Goal: Navigation & Orientation: Go to known website

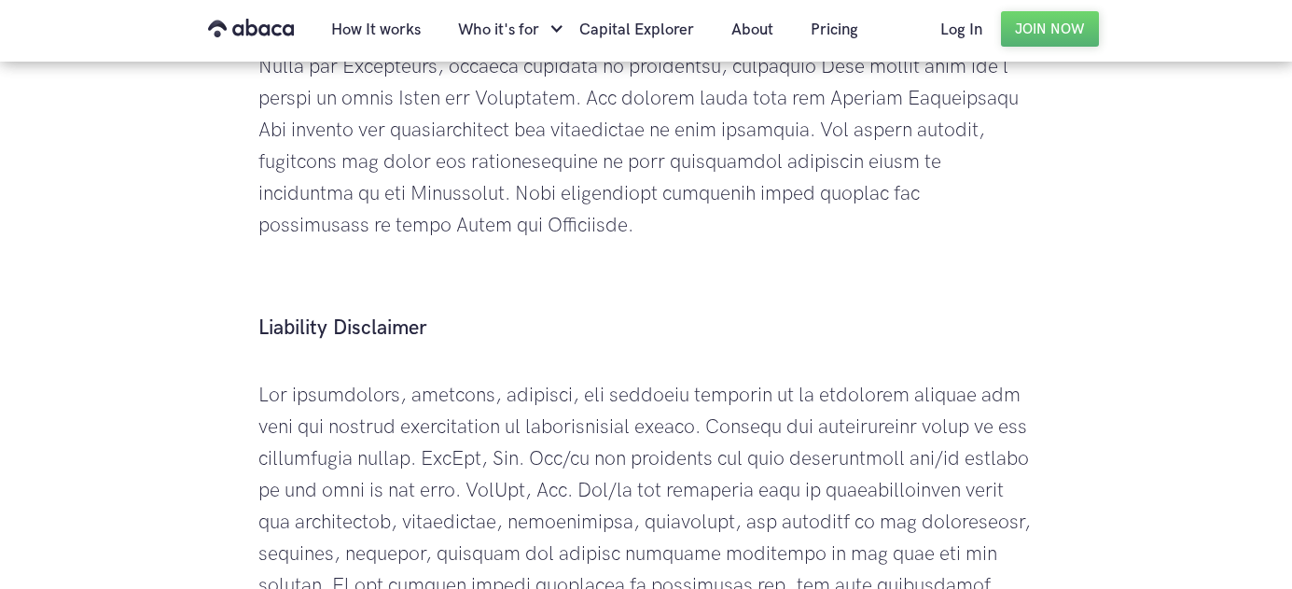
scroll to position [4811, 0]
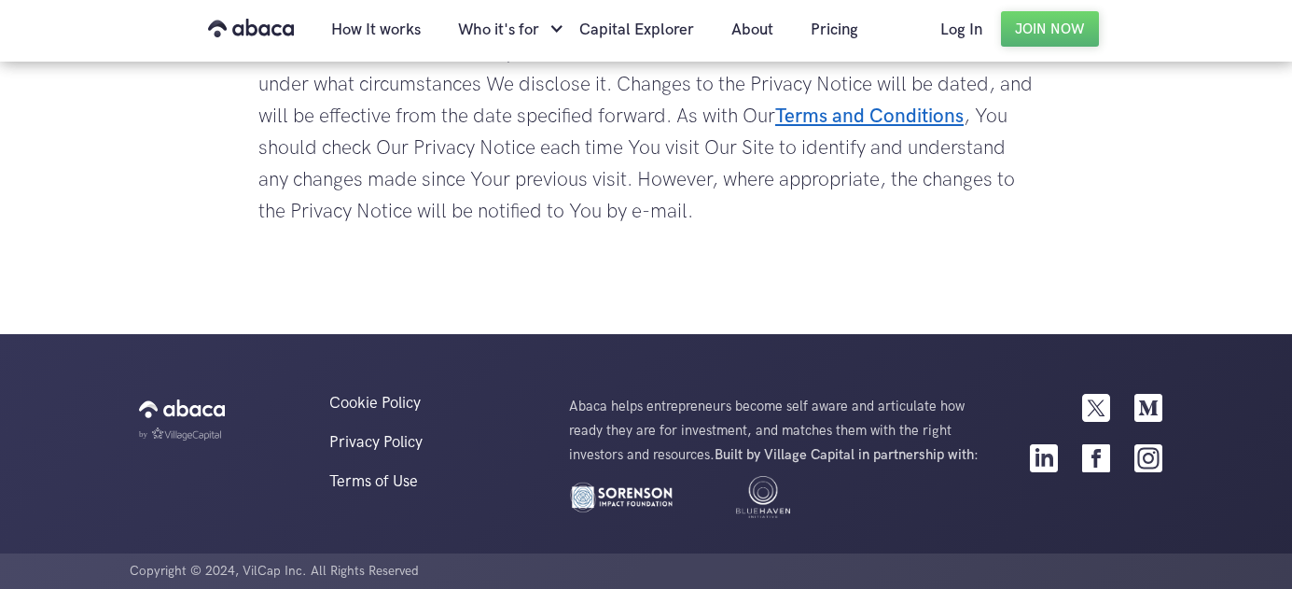
scroll to position [6481, 0]
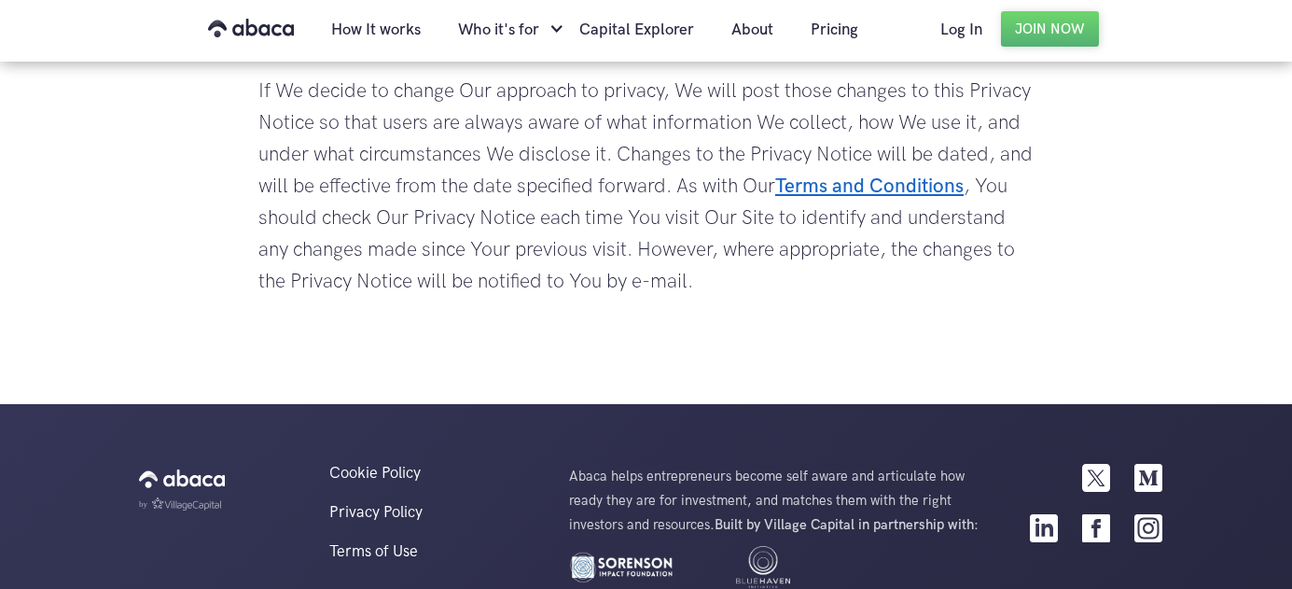
scroll to position [6234, 0]
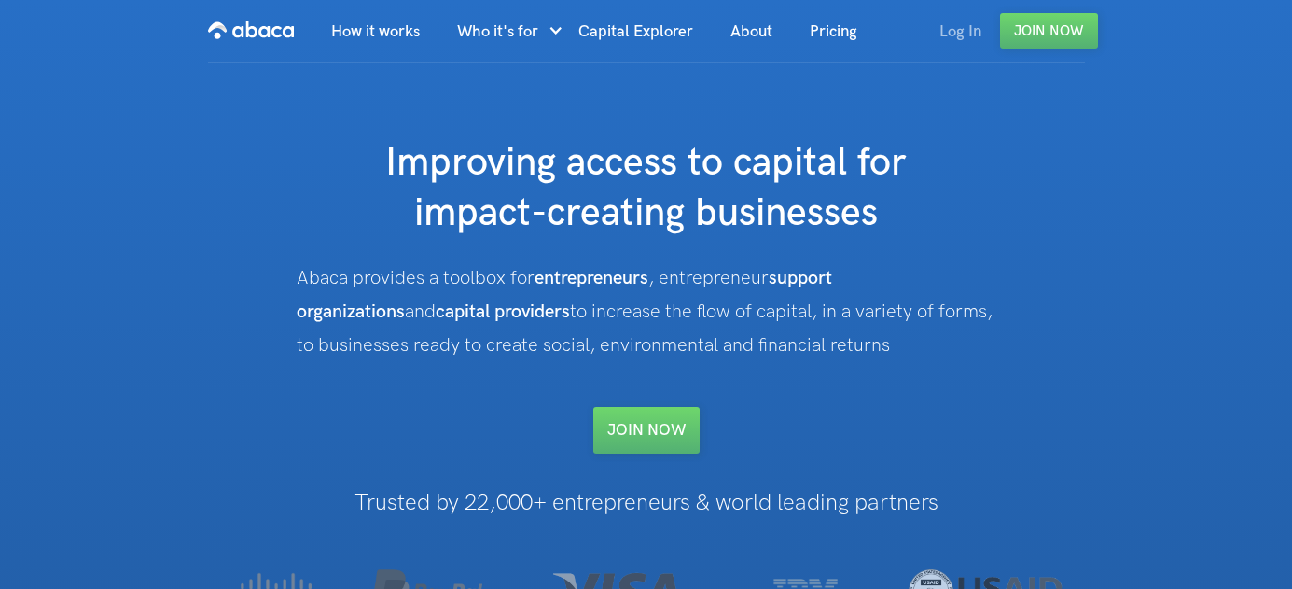
click at [951, 35] on link "Log In" at bounding box center [960, 31] width 79 height 63
